Goal: Find contact information: Find contact information

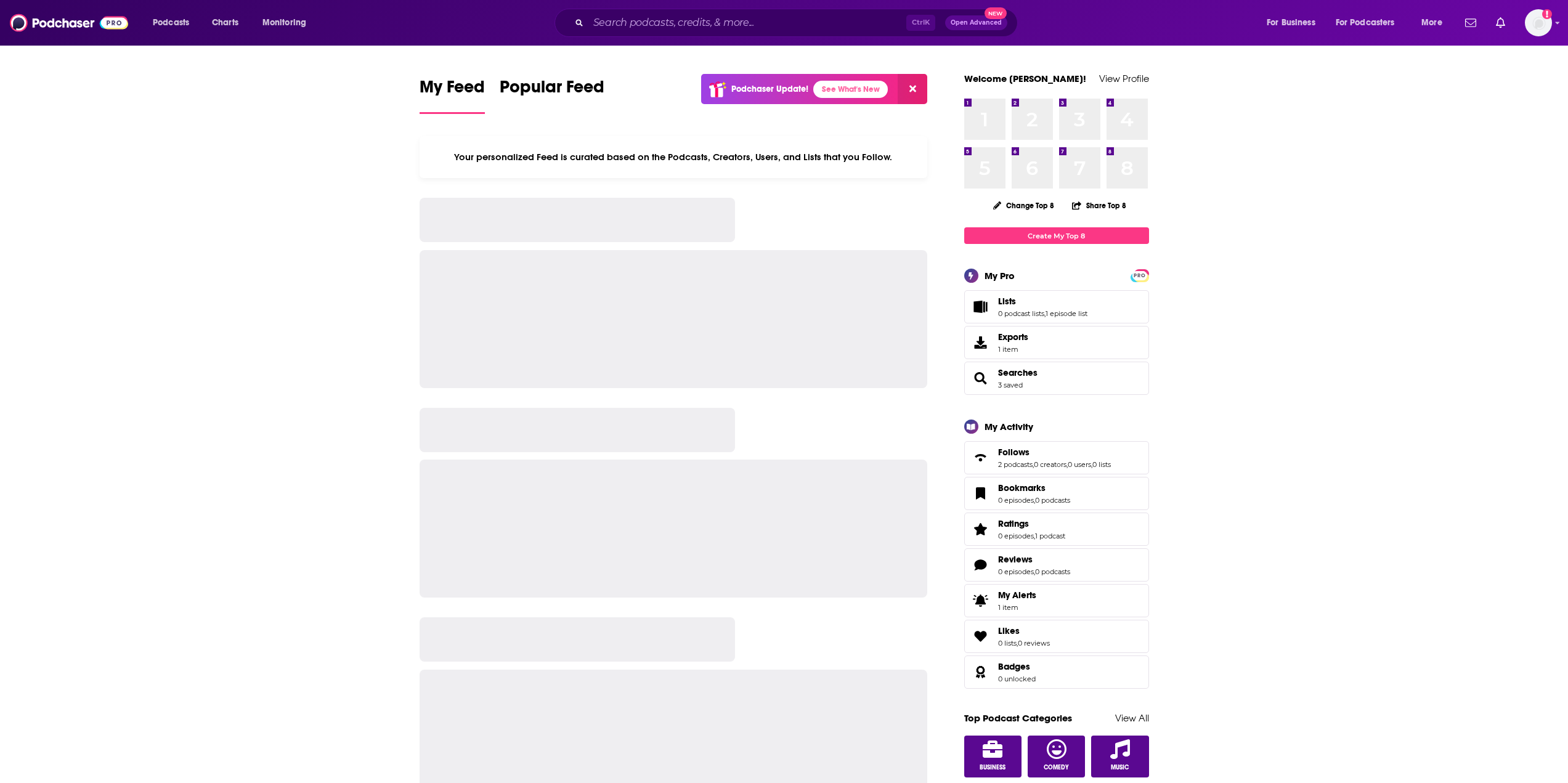
click at [624, 24] on input "Search podcasts, credits, & more..." at bounding box center [747, 23] width 318 height 19
click at [605, 26] on input "Search podcasts, credits, & more..." at bounding box center [747, 23] width 318 height 19
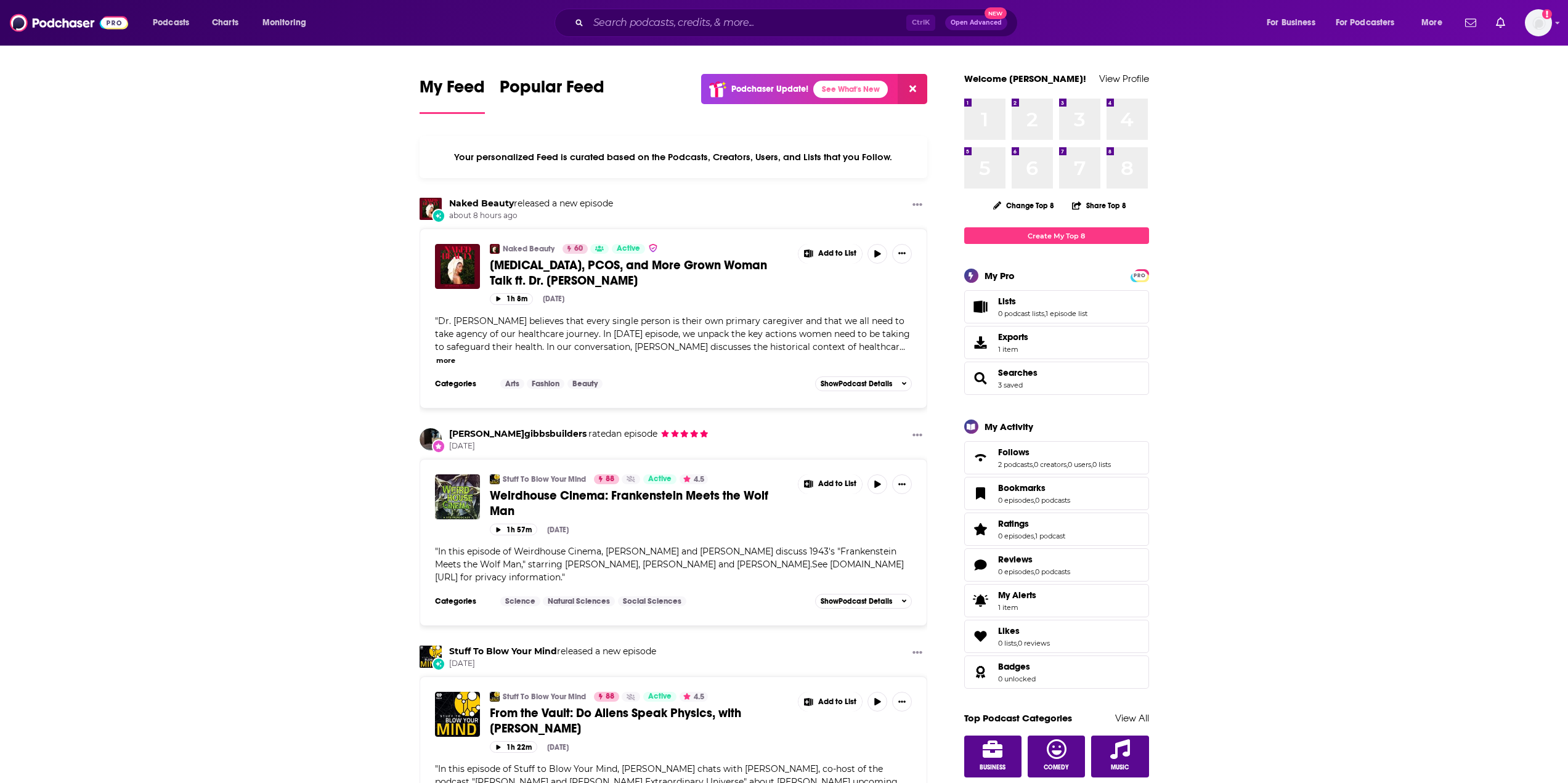
click at [627, 20] on input "Search podcasts, credits, & more..." at bounding box center [747, 23] width 318 height 19
click at [626, 20] on input "Search podcasts, credits, & more..." at bounding box center [747, 23] width 318 height 19
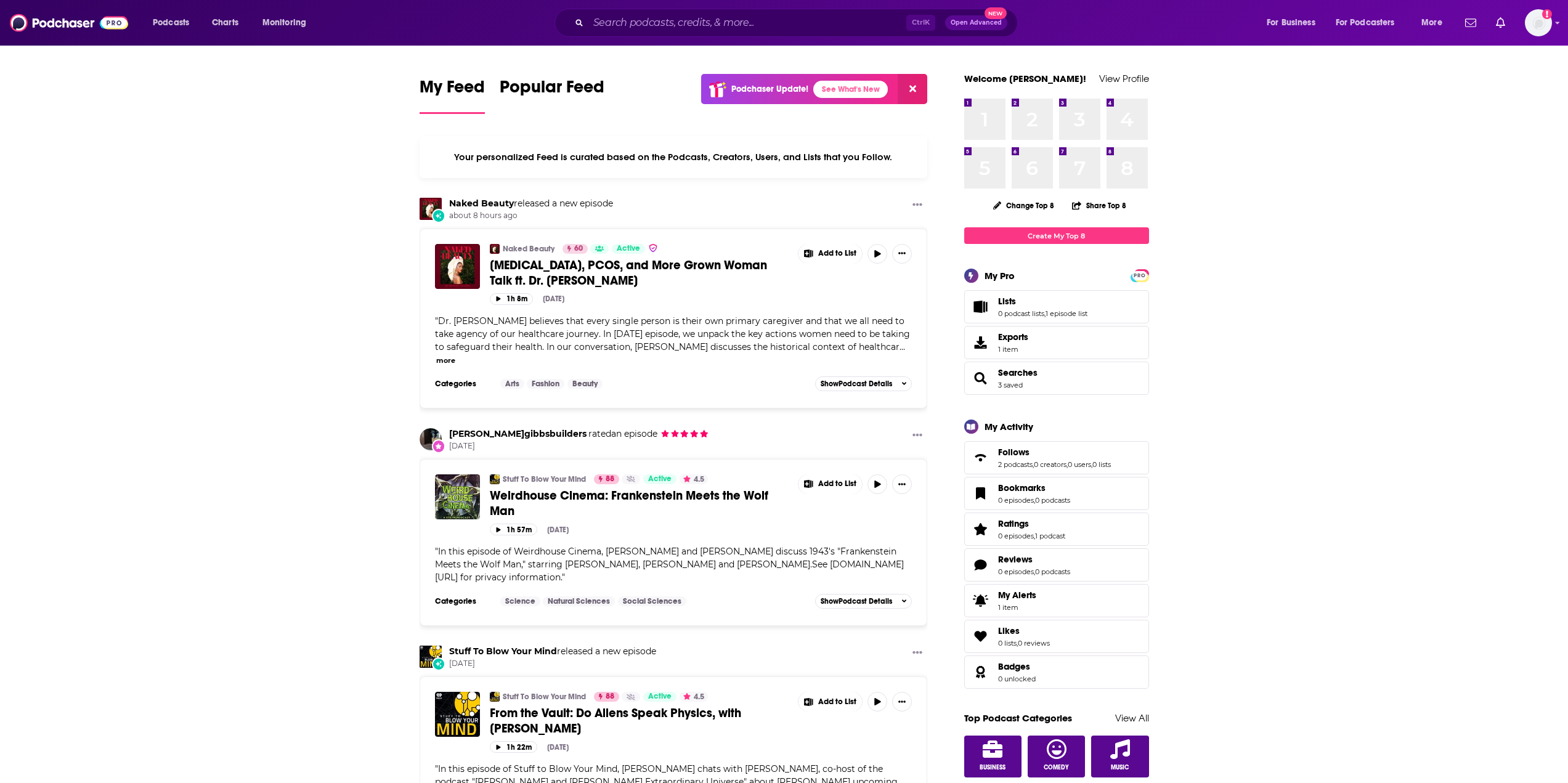
click at [626, 20] on input "Search podcasts, credits, & more..." at bounding box center [747, 23] width 318 height 19
click at [626, 25] on input "Search podcasts, credits, & more..." at bounding box center [747, 23] width 318 height 19
click at [39, 22] on img at bounding box center [68, 23] width 118 height 24
click at [683, 30] on input "Search podcasts, credits, & more..." at bounding box center [747, 23] width 318 height 19
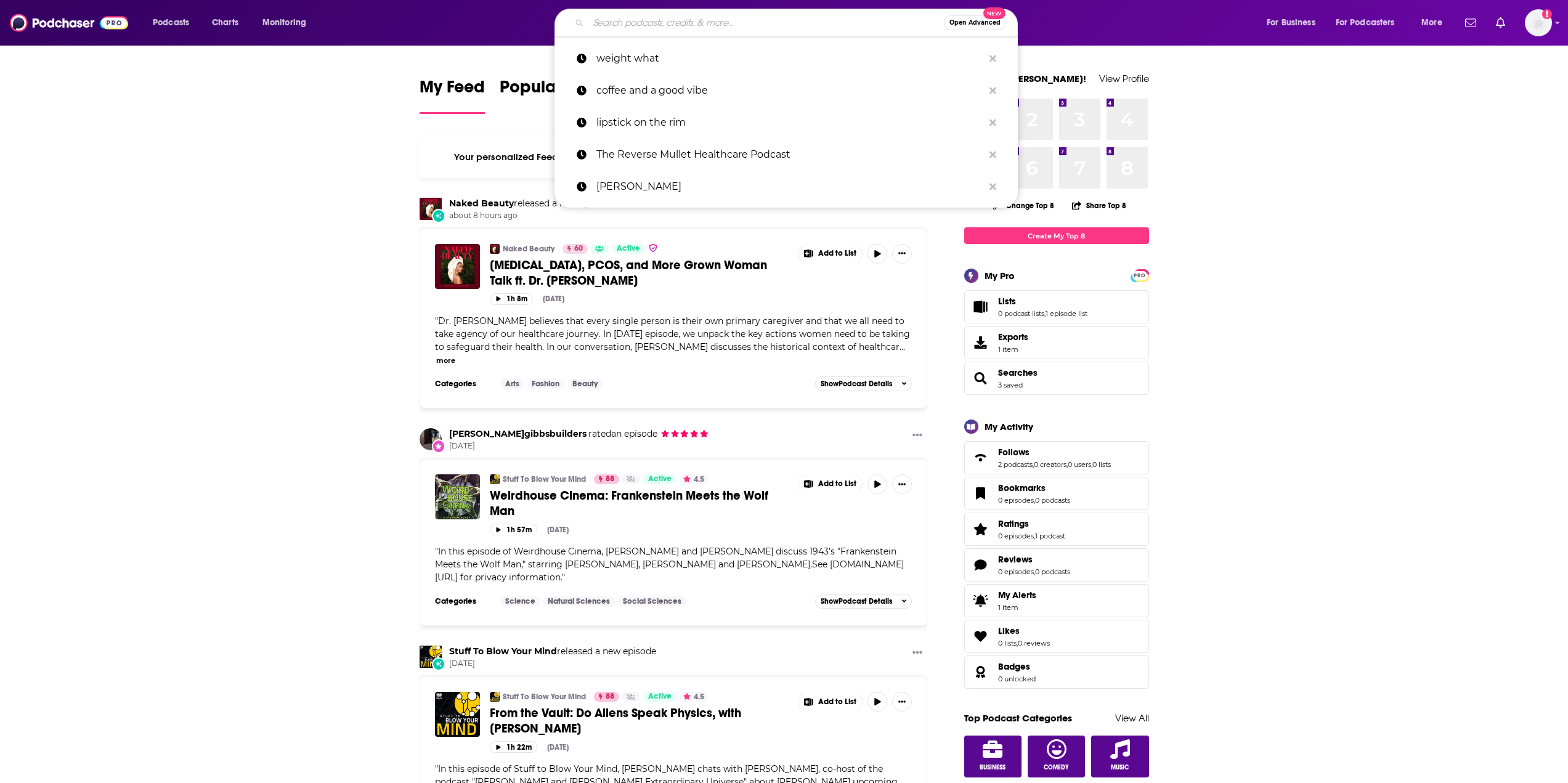
paste input "Food Freedom and Fertility Podcast"
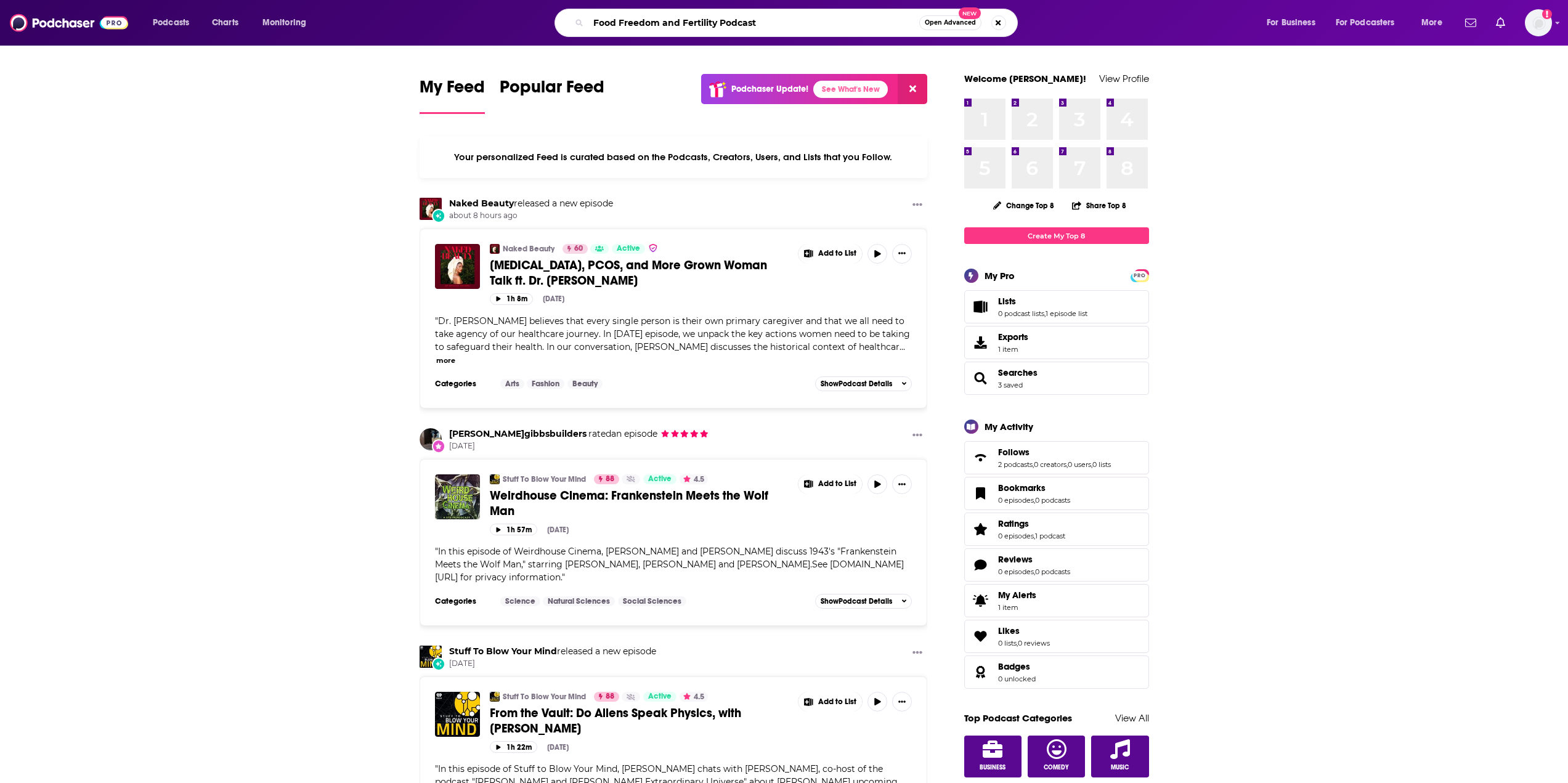
type input "Food Freedom and Fertility Podcast"
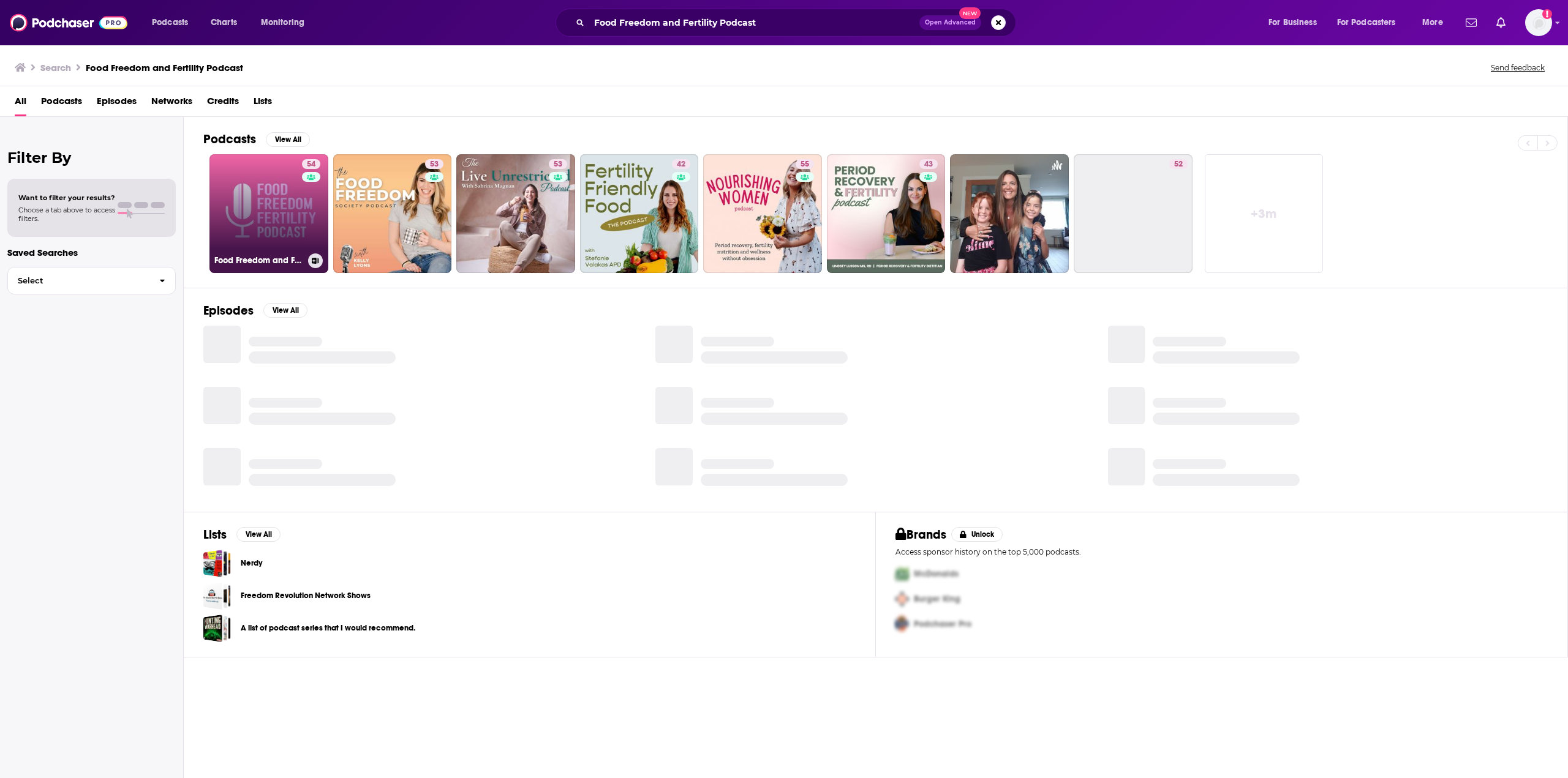
click at [235, 197] on link "54 Food Freedom and Fertility Podcast" at bounding box center [268, 213] width 119 height 118
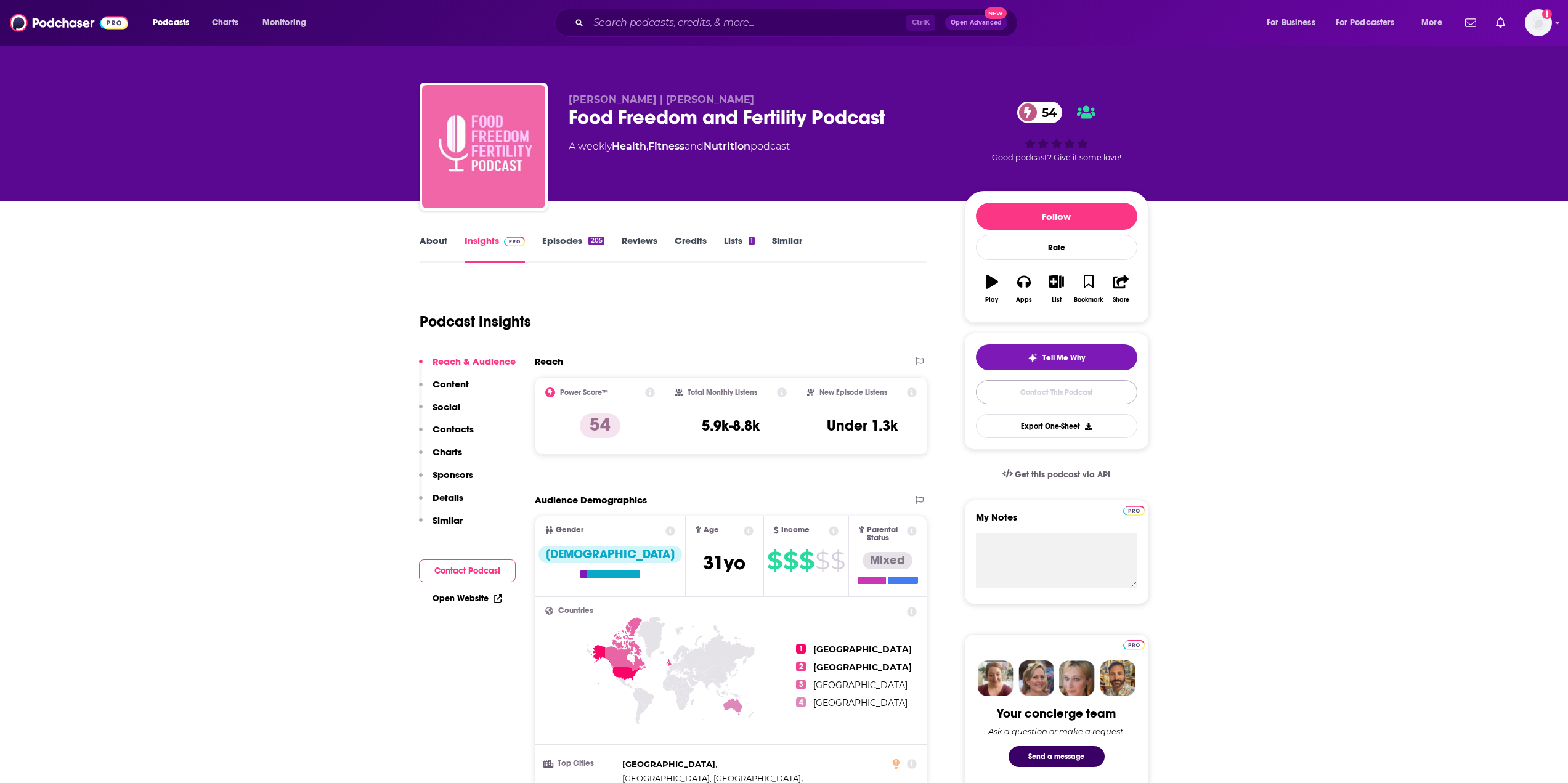
click at [1061, 393] on link "Contact This Podcast" at bounding box center [1057, 391] width 161 height 24
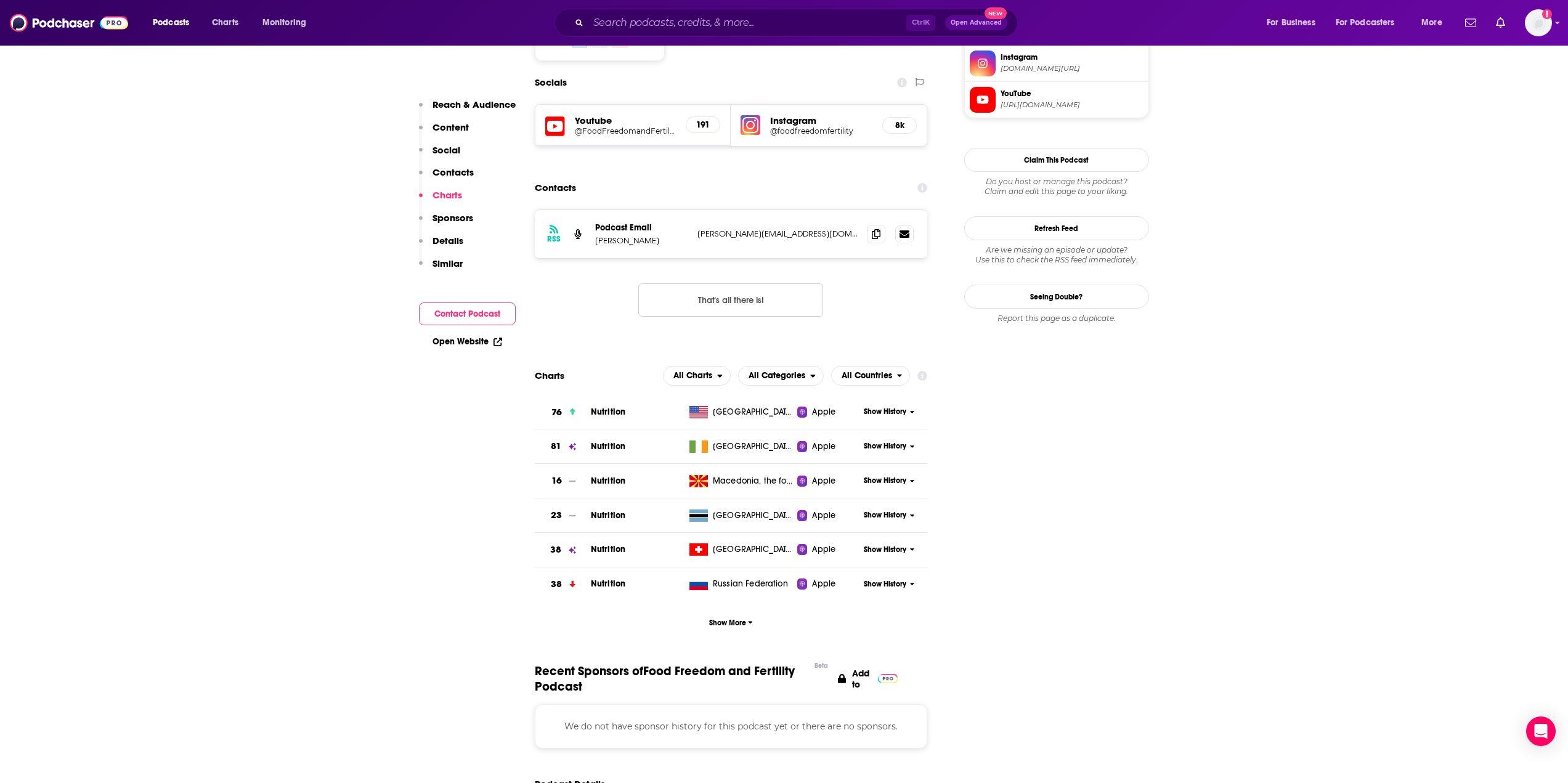
scroll to position [1064, 0]
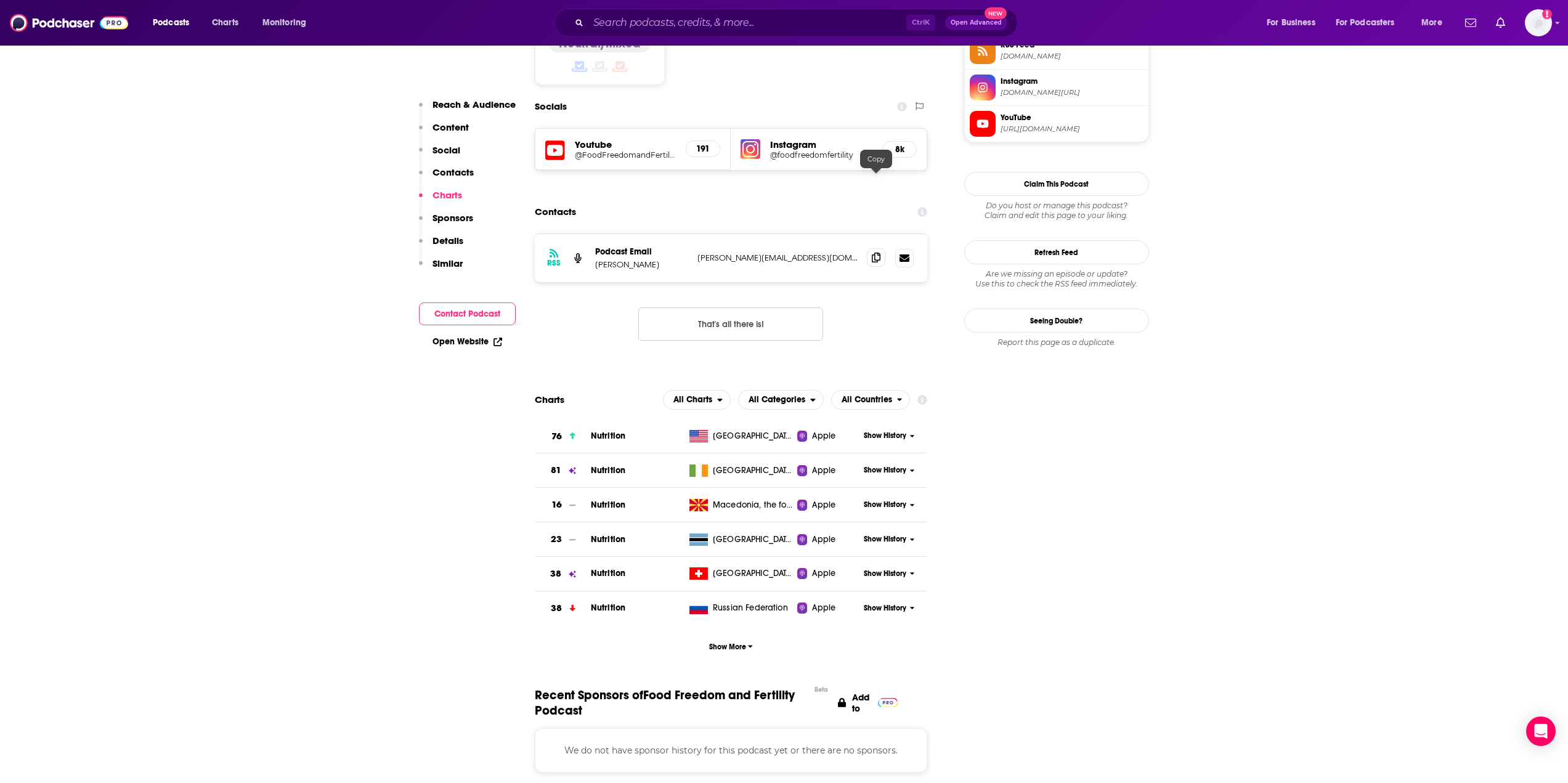
click at [878, 253] on icon at bounding box center [876, 257] width 9 height 10
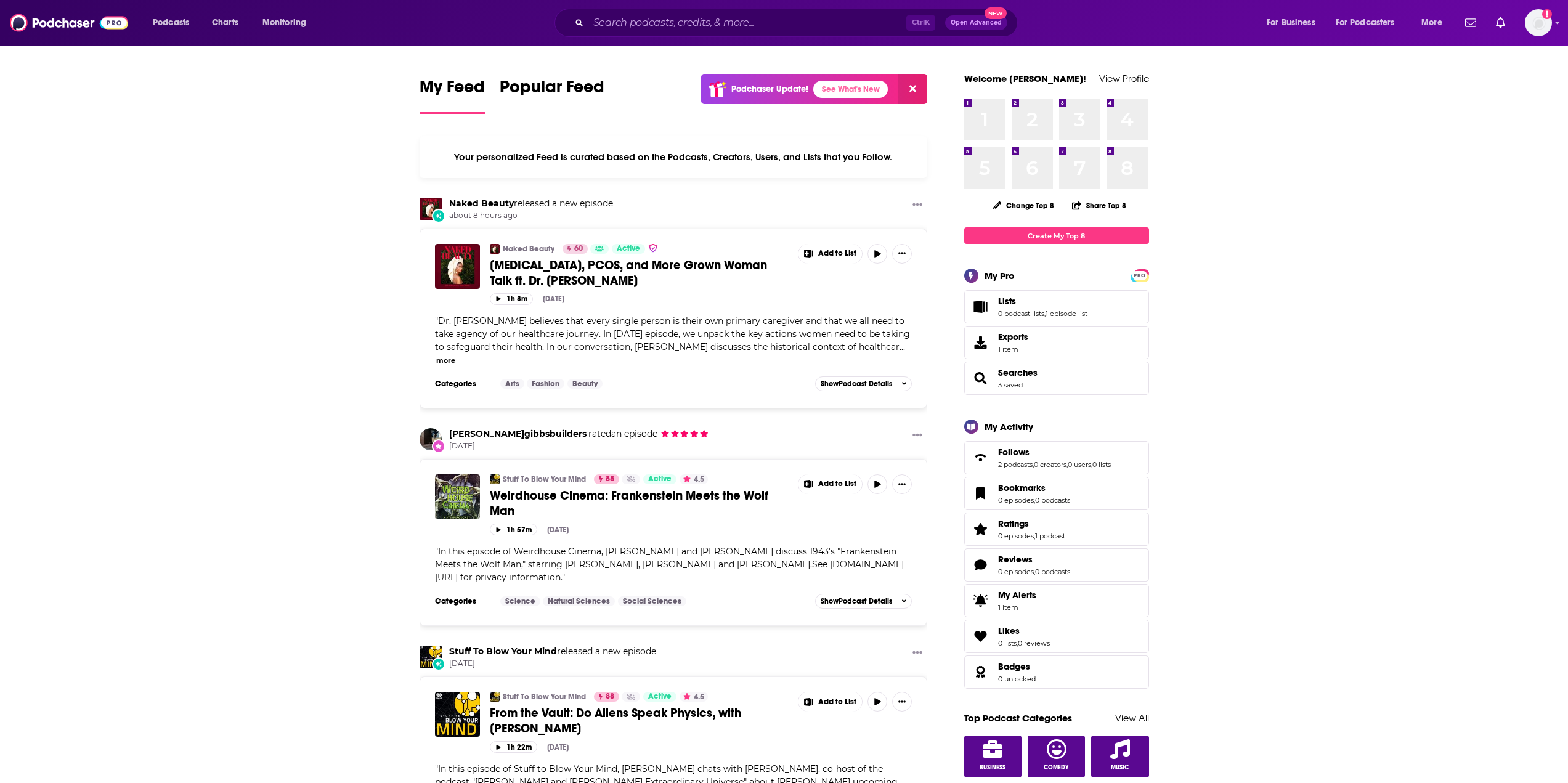
click at [637, 16] on input "Search podcasts, credits, & more..." at bounding box center [747, 23] width 318 height 19
click at [647, 24] on input "Search podcasts, credits, & more..." at bounding box center [747, 23] width 318 height 19
click at [636, 19] on input "Search podcasts, credits, & more..." at bounding box center [747, 23] width 318 height 19
click at [679, 20] on input "Search podcasts, credits, & more..." at bounding box center [747, 23] width 318 height 19
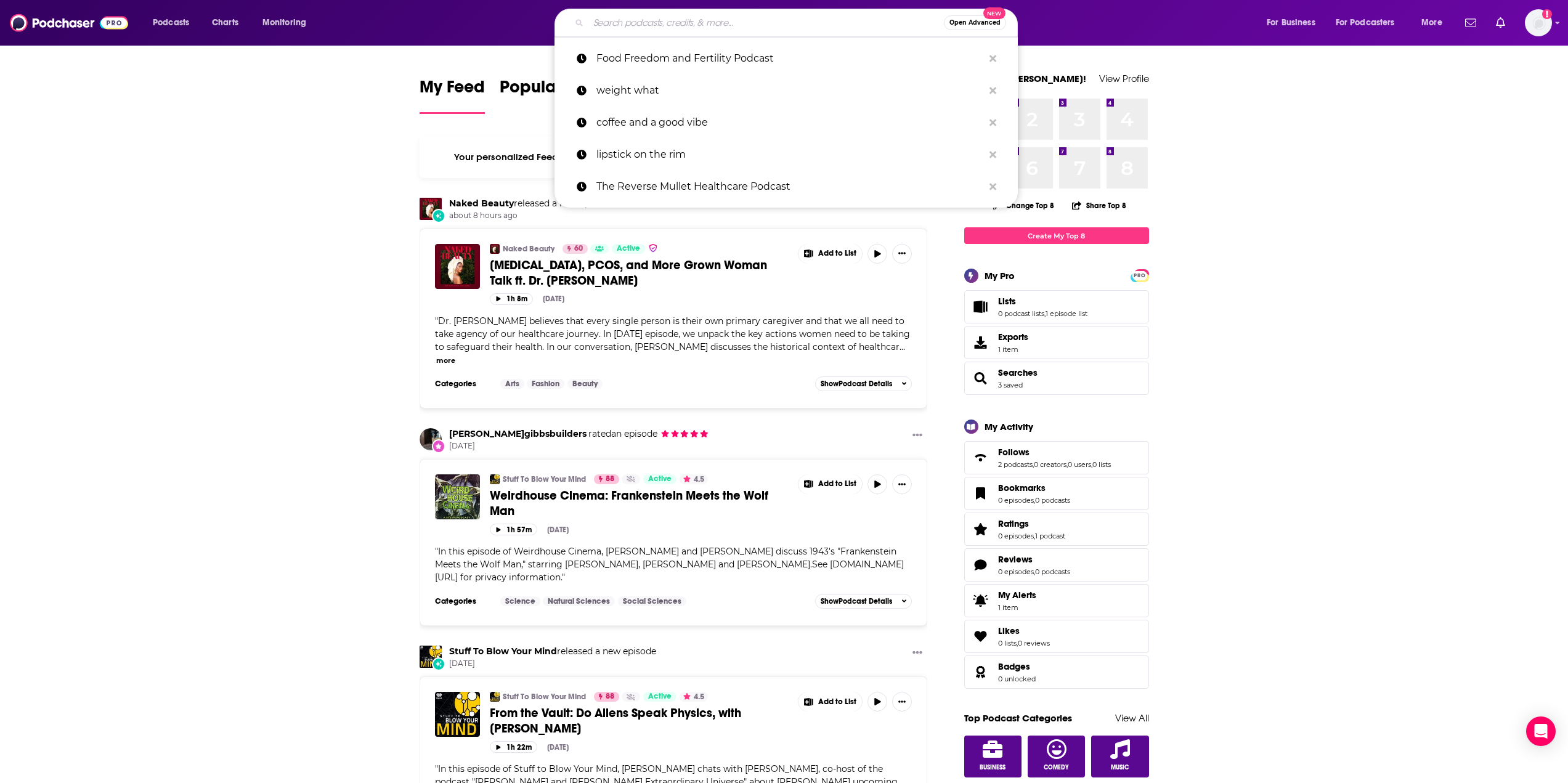
paste input "Ellie Krieger"
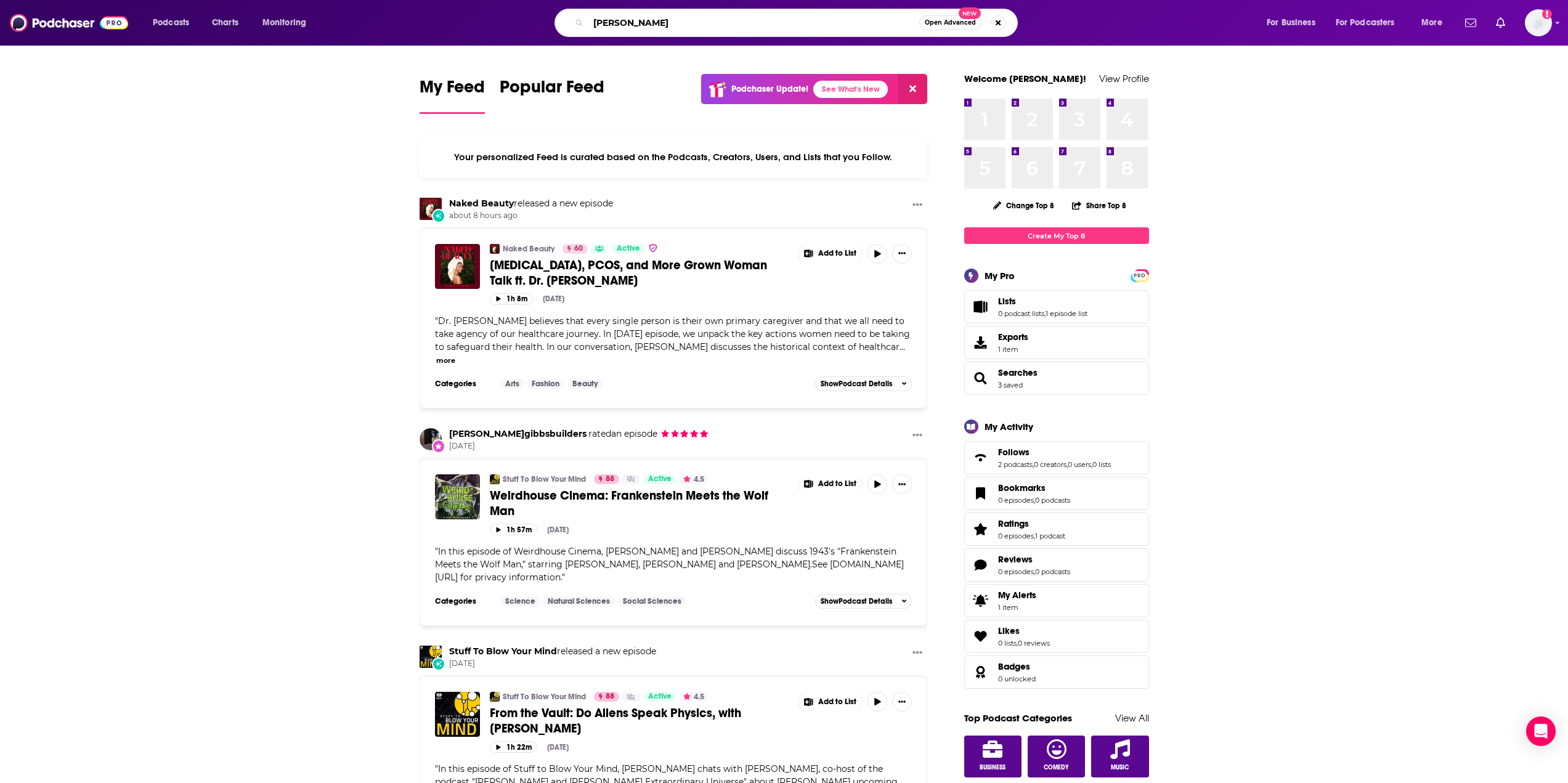
type input "Ellie Krieger"
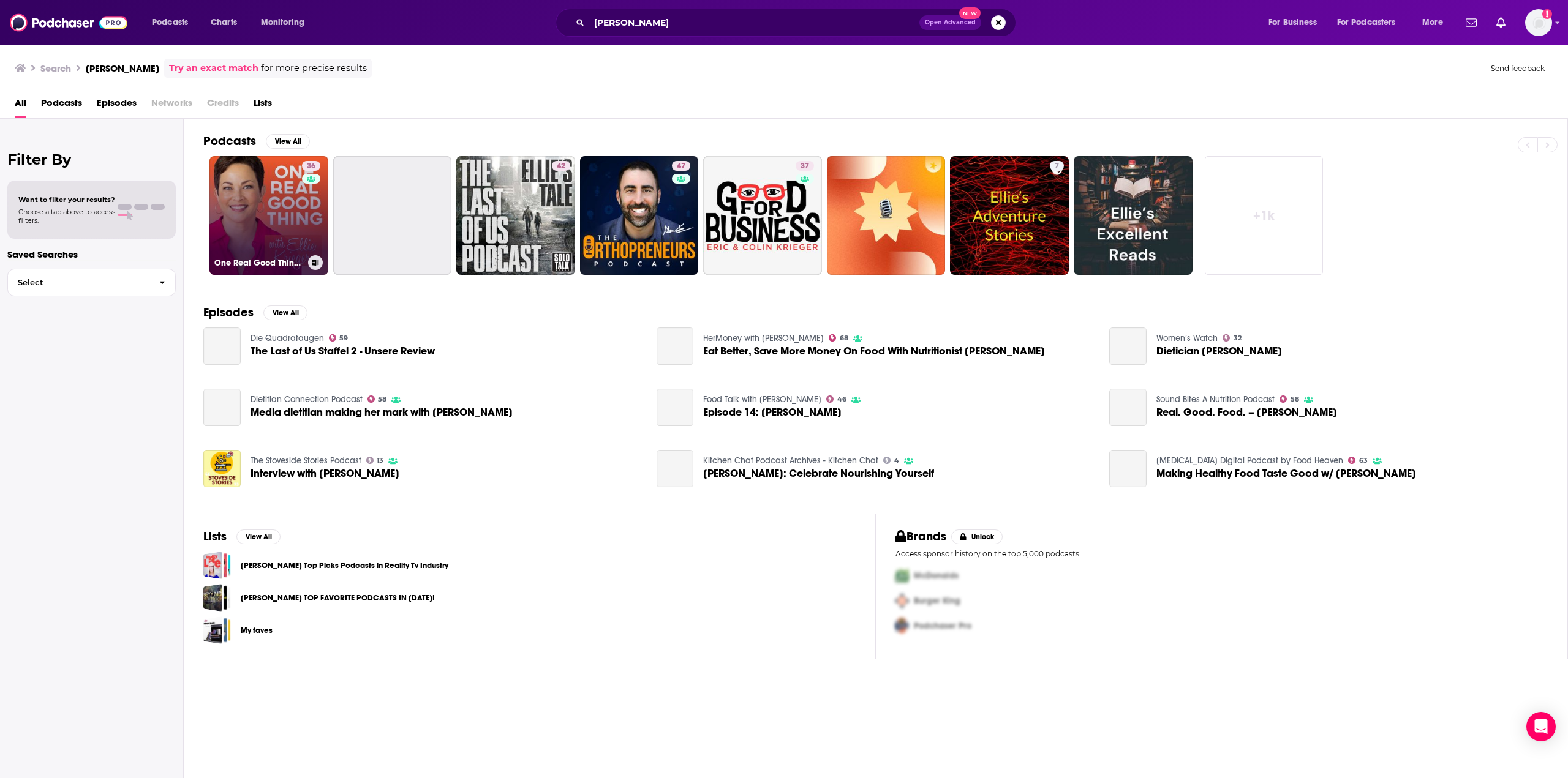
click at [248, 201] on link "36 One Real Good Thing with Ellie Krieger" at bounding box center [268, 215] width 119 height 118
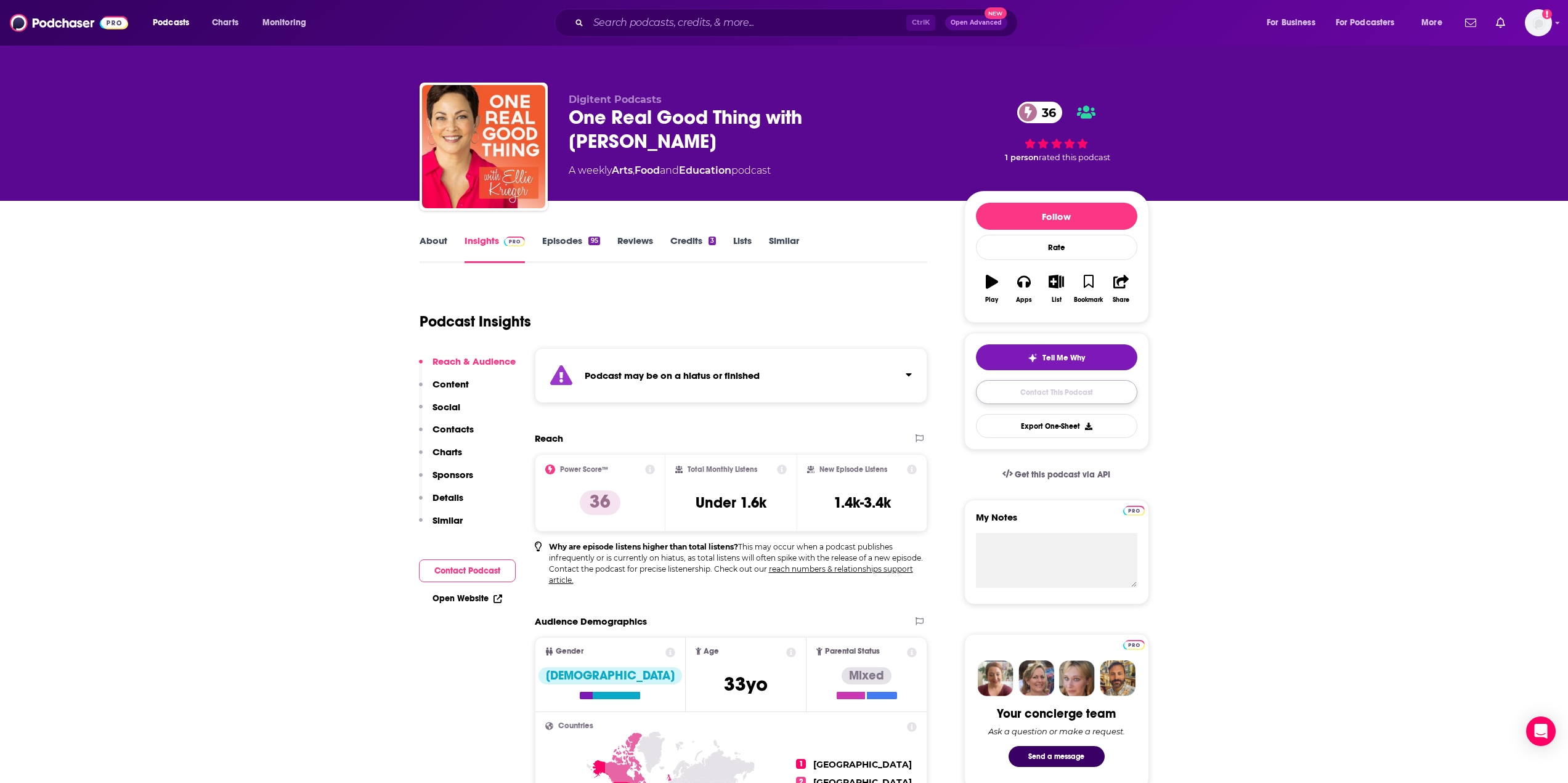
click at [1033, 390] on link "Contact This Podcast" at bounding box center [1057, 391] width 161 height 24
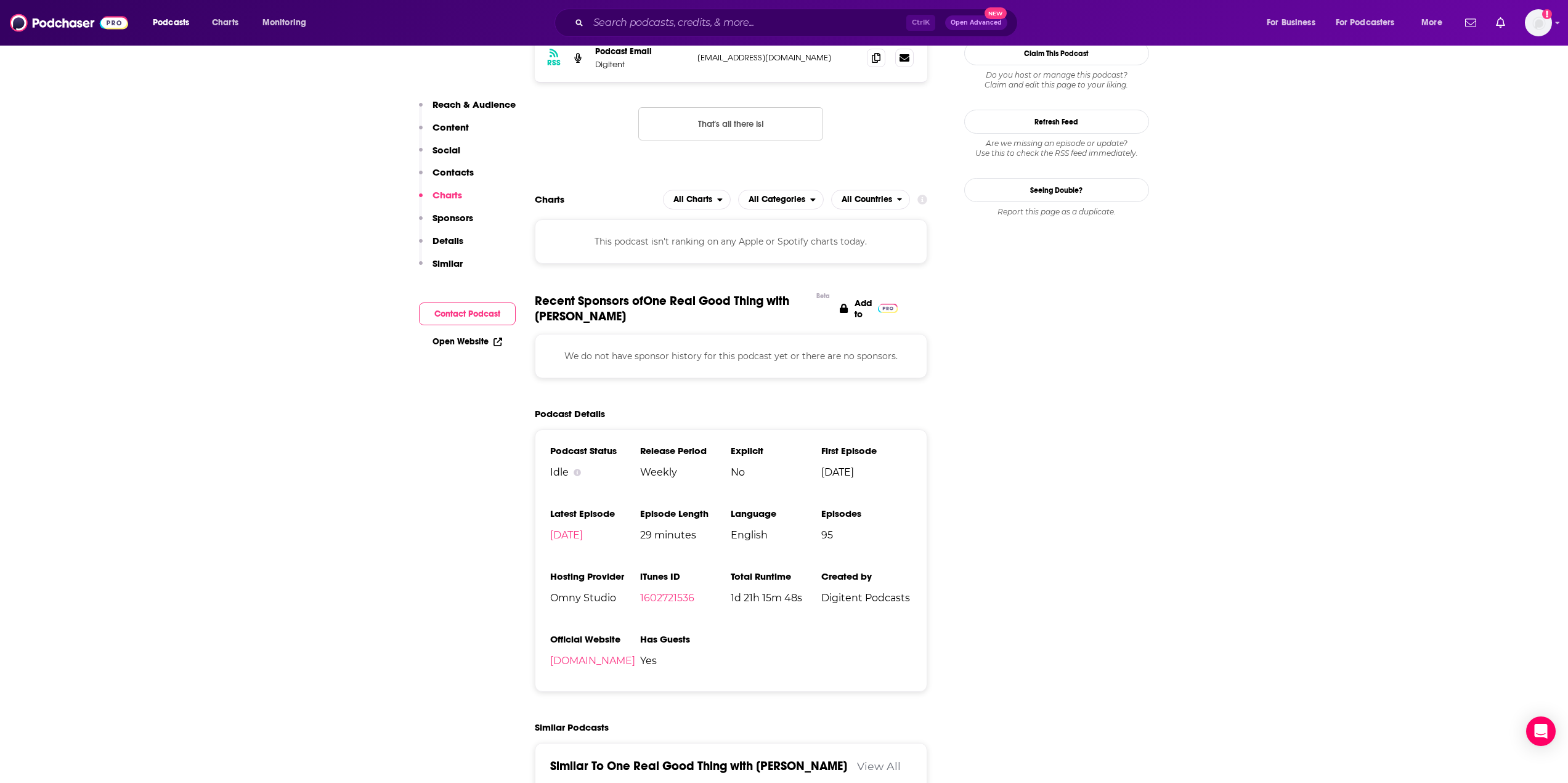
scroll to position [1020, 0]
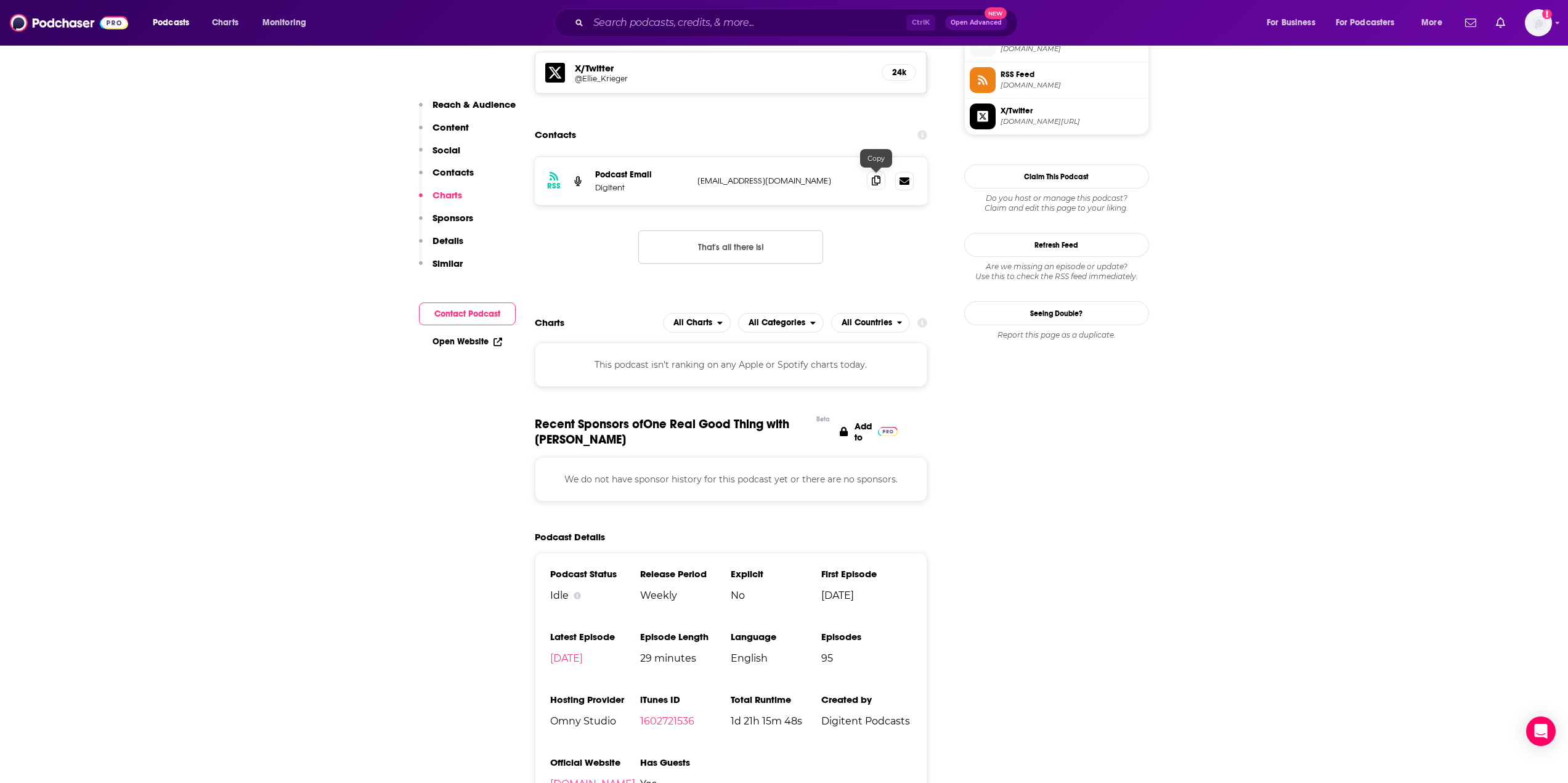
click at [875, 182] on icon at bounding box center [876, 180] width 9 height 10
